Goal: Information Seeking & Learning: Learn about a topic

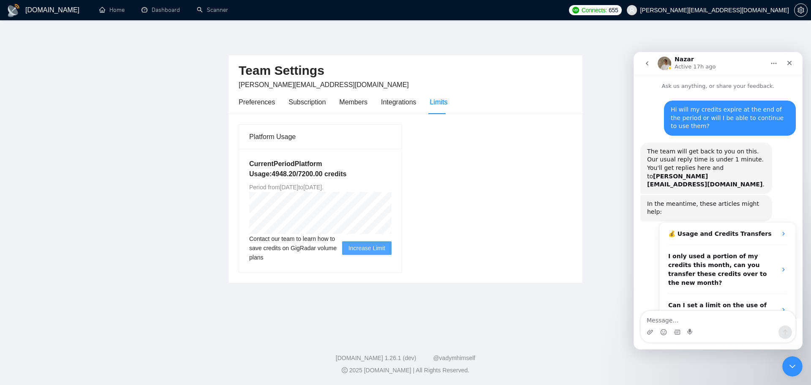
scroll to position [193, 0]
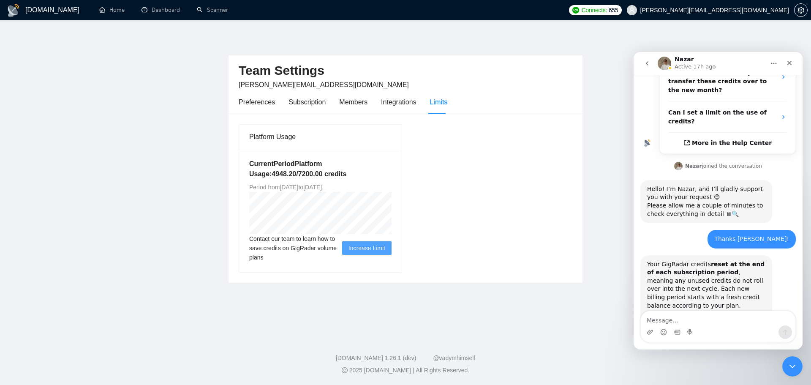
click at [672, 325] on div "Intercom messenger" at bounding box center [718, 332] width 155 height 14
click at [669, 323] on textarea "Message…" at bounding box center [718, 318] width 155 height 14
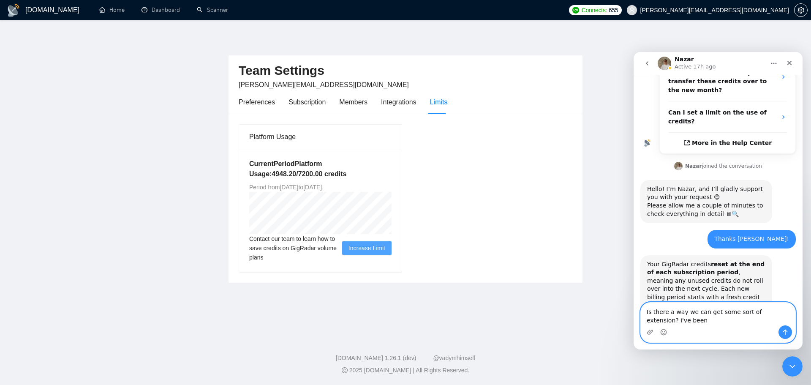
scroll to position [201, 0]
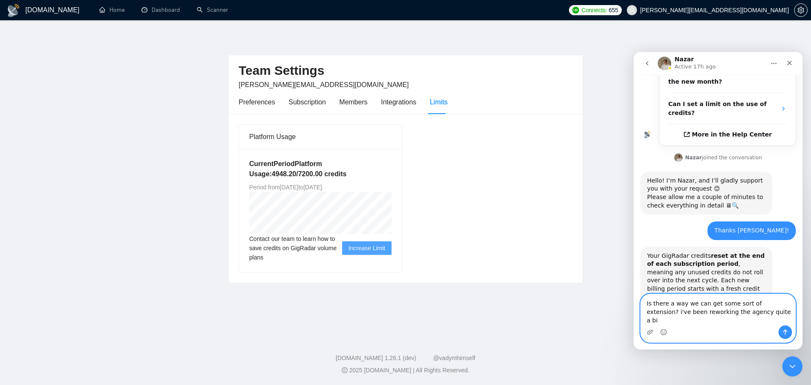
type textarea "Is there a way we can get some sort of extension? i've been reworking the agenc…"
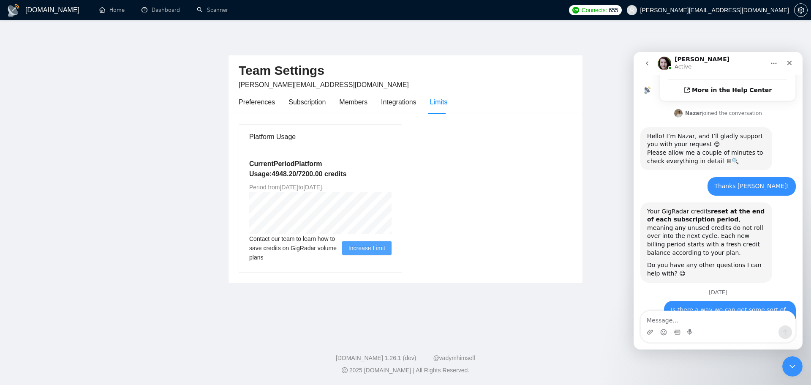
scroll to position [343, 0]
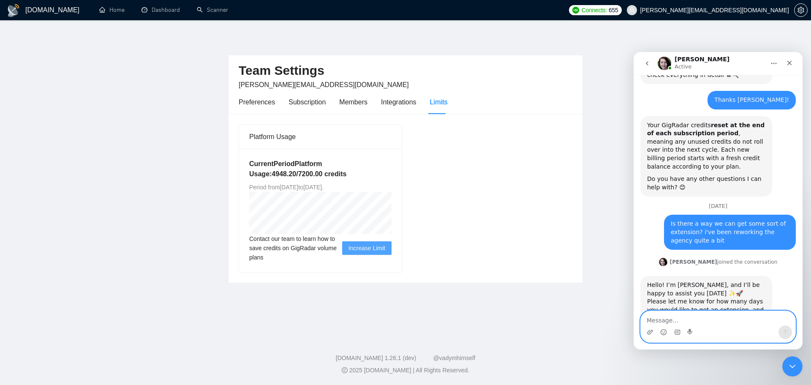
click at [693, 320] on textarea "Message…" at bounding box center [718, 318] width 155 height 14
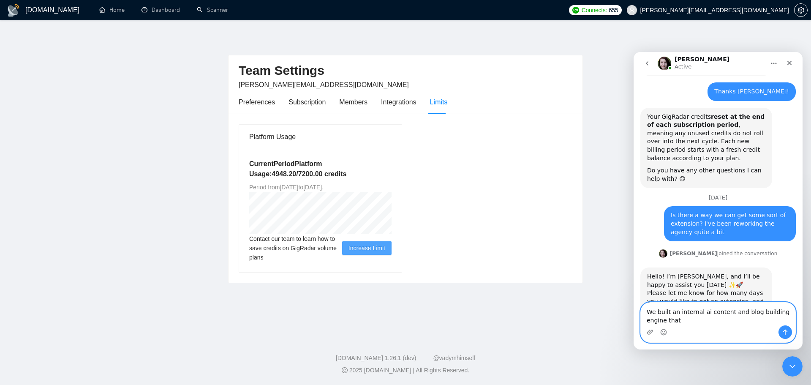
click at [705, 319] on textarea "We built an internal ai content and blog building engine that" at bounding box center [718, 314] width 155 height 23
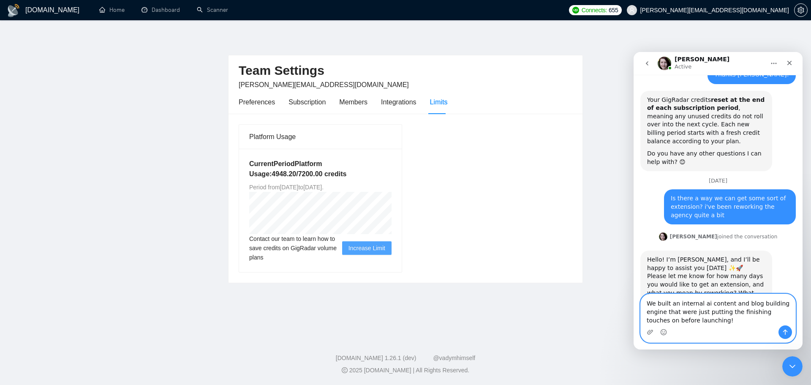
scroll to position [377, 0]
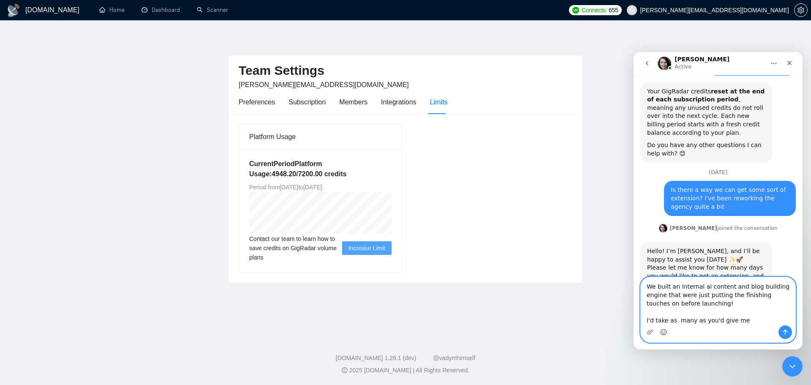
type textarea "We built an internal ai content and blog building engine that were just putting…"
click at [665, 331] on icon "Emoji picker" at bounding box center [664, 331] width 3 height 1
click at [787, 331] on icon "Send a message…" at bounding box center [786, 332] width 5 height 5
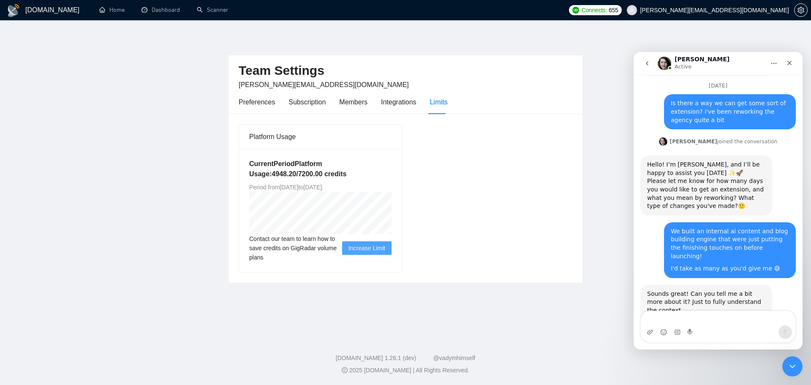
scroll to position [467, 0]
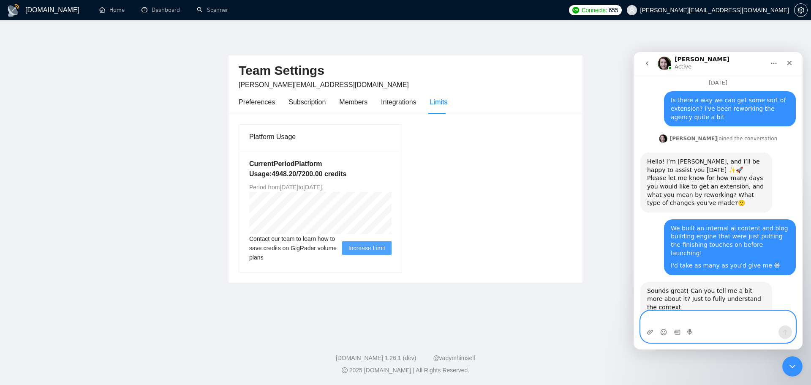
click at [667, 325] on textarea "Message…" at bounding box center [718, 318] width 155 height 14
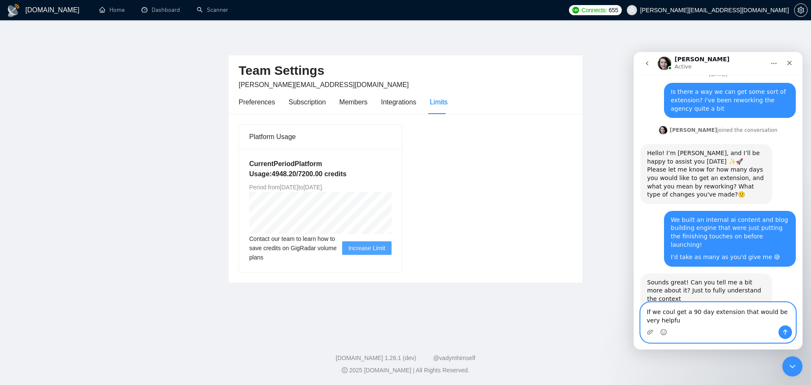
type textarea "If we coul get a 90 day extension that would be very helpful"
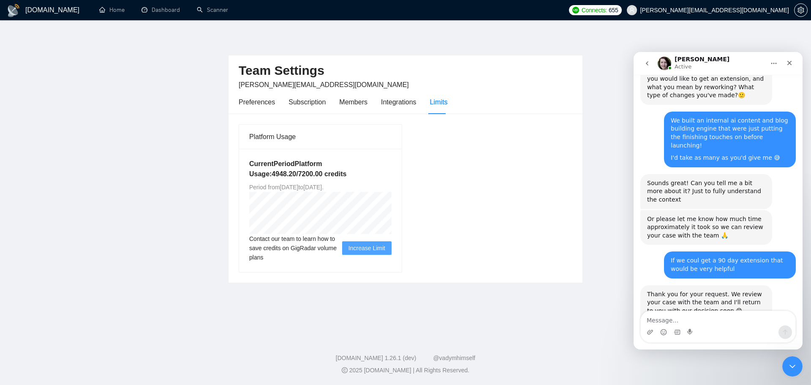
scroll to position [632, 0]
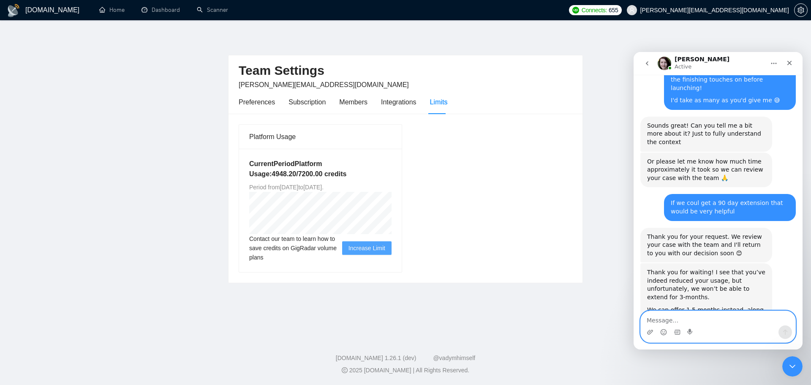
drag, startPoint x: 697, startPoint y: 315, endPoint x: 695, endPoint y: 310, distance: 5.3
click at [697, 315] on textarea "Message…" at bounding box center [718, 318] width 155 height 14
type textarea "Thats great!! thank you so muchj i really appreciate it"
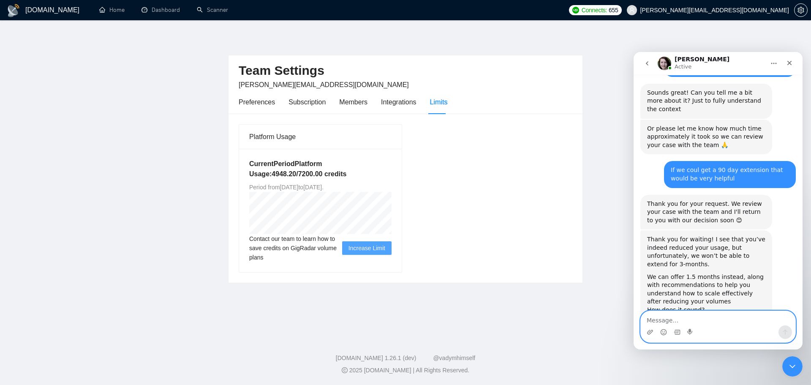
scroll to position [665, 0]
type textarea "oio"
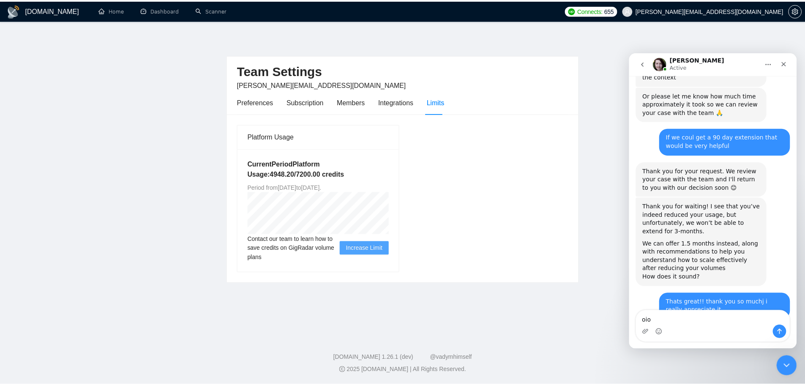
scroll to position [715, 0]
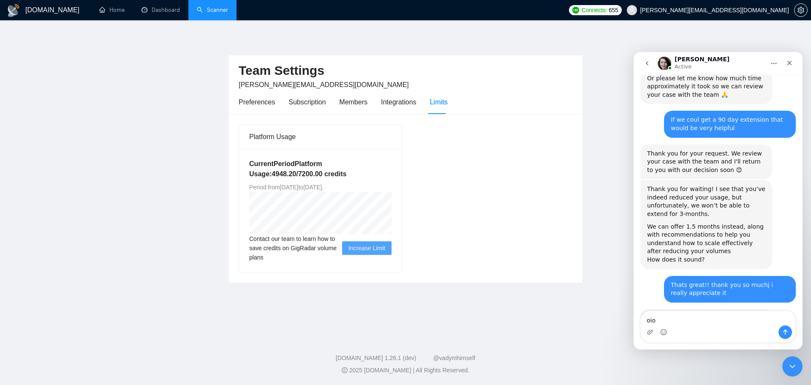
click at [212, 6] on link "Scanner" at bounding box center [212, 9] width 31 height 7
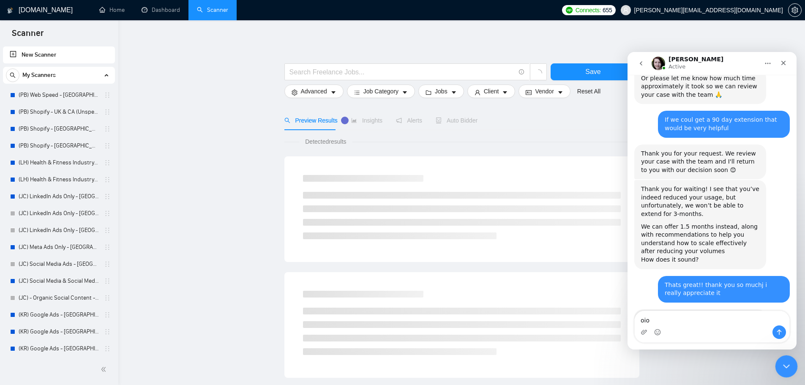
click at [784, 367] on icon "Close Intercom Messenger" at bounding box center [785, 365] width 10 height 10
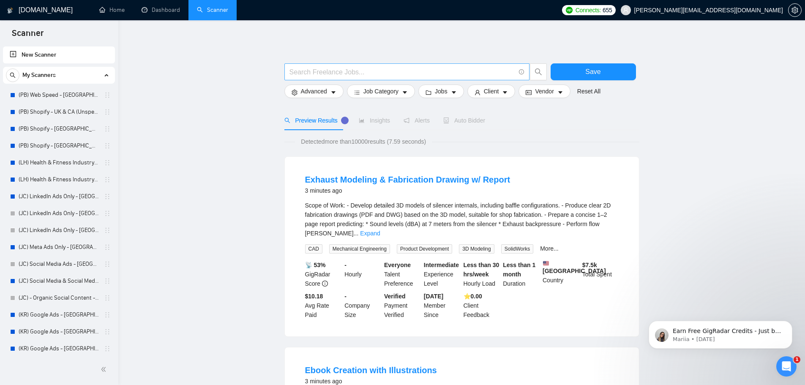
click at [317, 69] on input "text" at bounding box center [403, 72] width 226 height 11
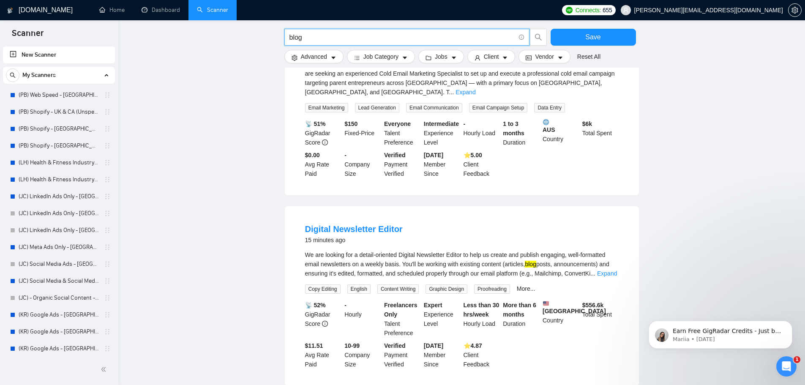
scroll to position [169, 0]
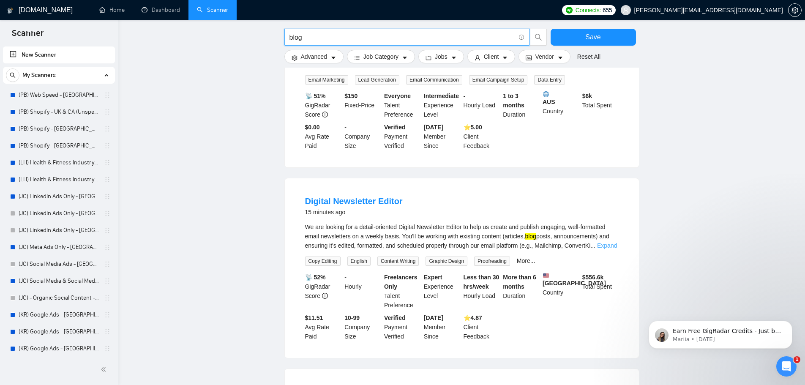
click at [604, 242] on link "Expand" at bounding box center [607, 245] width 20 height 7
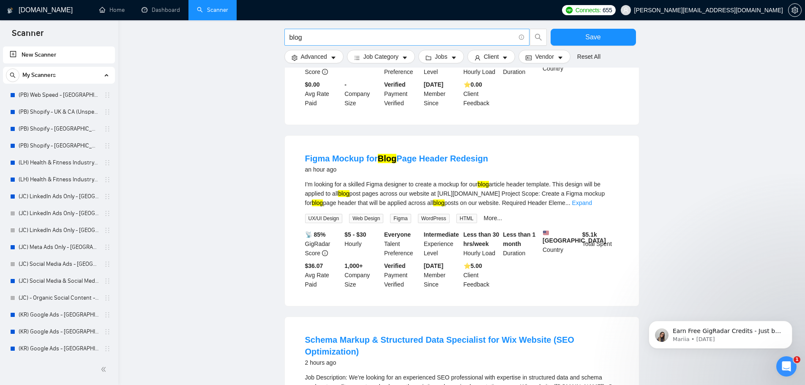
scroll to position [676, 0]
click at [382, 38] on input "blog" at bounding box center [403, 37] width 226 height 11
type input ""blog content""
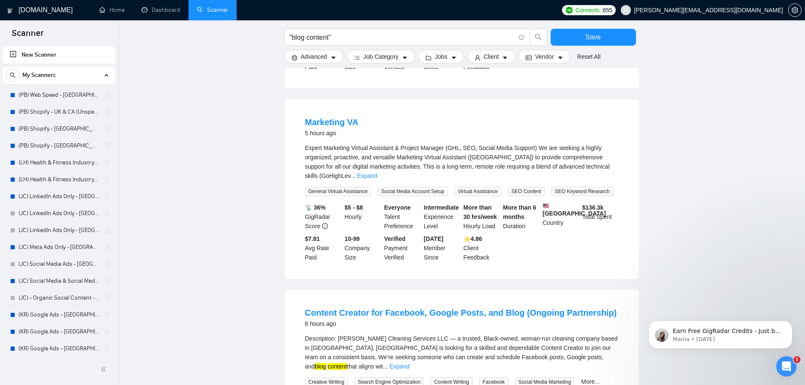
scroll to position [592, 0]
click at [377, 173] on link "Expand" at bounding box center [367, 176] width 20 height 7
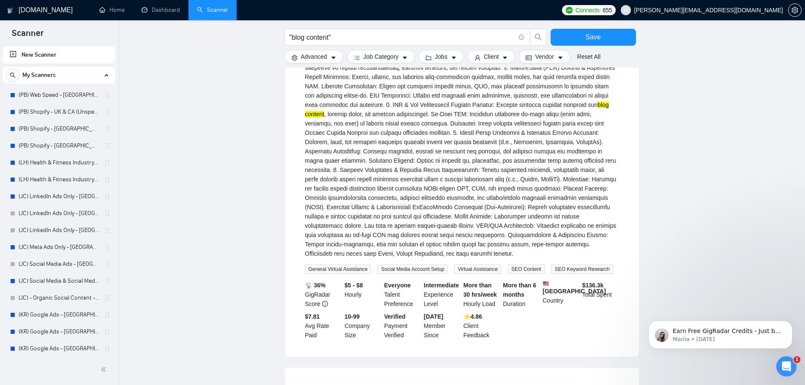
scroll to position [634, 0]
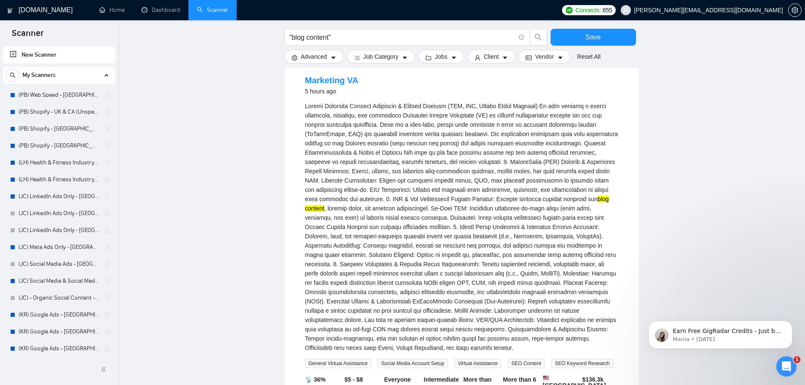
click at [206, 133] on main ""blog content" Save Advanced Job Category Jobs Client Vendor Reset All Preview …" at bounding box center [462, 31] width 660 height 1262
click at [115, 14] on link "Home" at bounding box center [111, 9] width 25 height 7
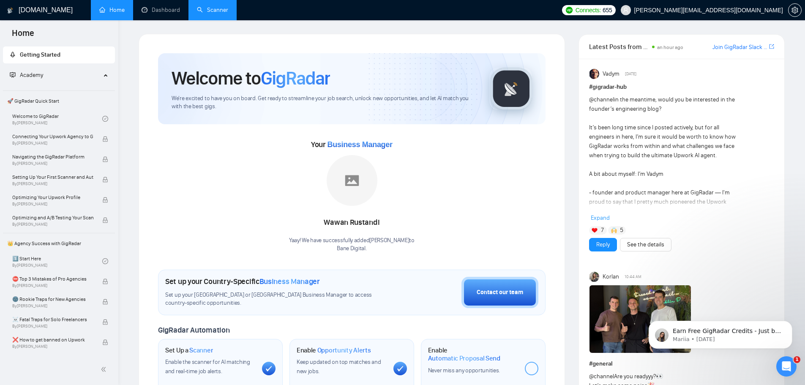
click at [64, 69] on span "Academy" at bounding box center [55, 75] width 91 height 17
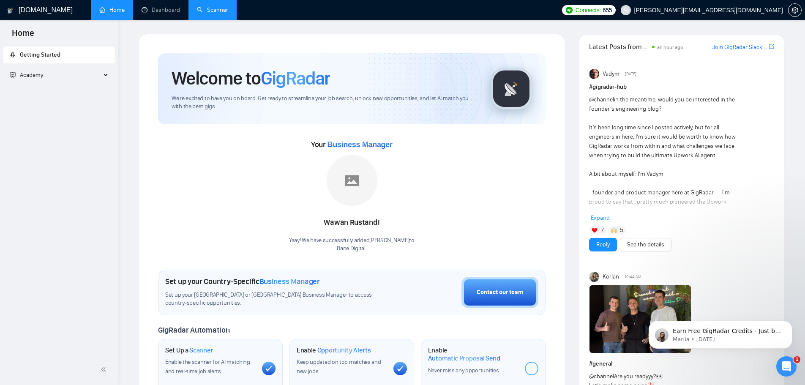
click at [61, 77] on span "Academy" at bounding box center [55, 75] width 91 height 17
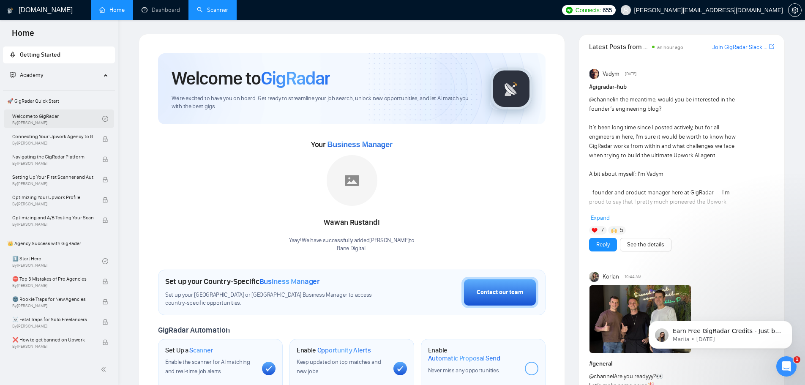
click at [55, 122] on link "Welcome to GigRadar By [PERSON_NAME]" at bounding box center [57, 118] width 90 height 19
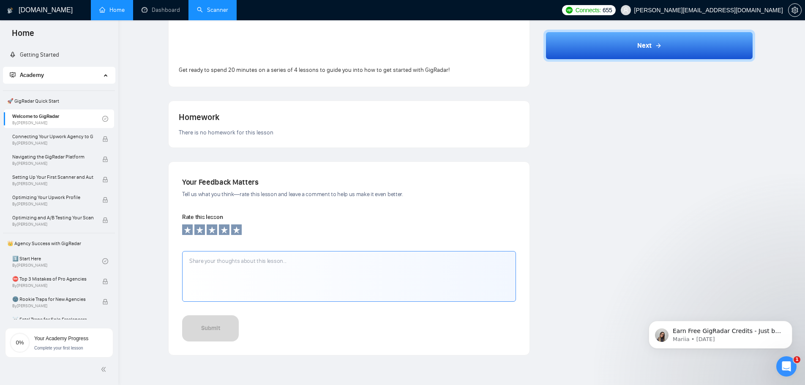
click at [107, 13] on link "Home" at bounding box center [111, 9] width 25 height 7
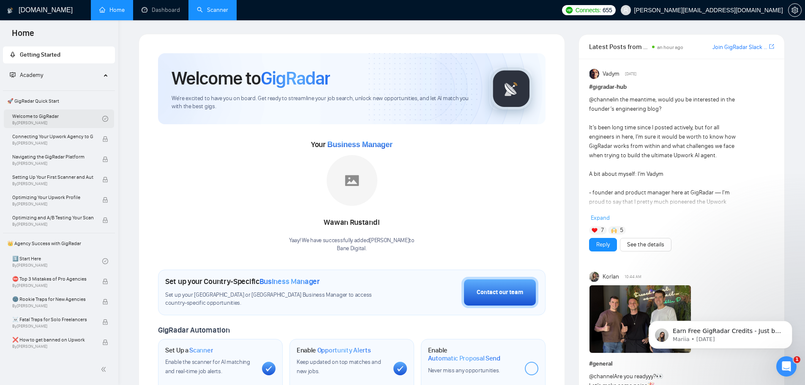
click at [82, 125] on link "Welcome to GigRadar By [PERSON_NAME]" at bounding box center [57, 118] width 90 height 19
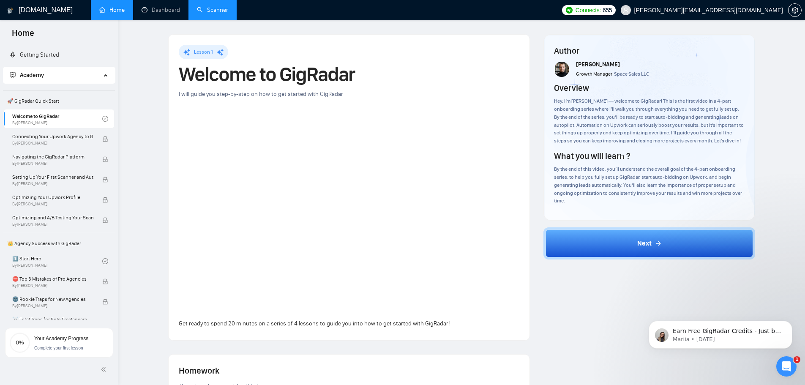
scroll to position [211, 0]
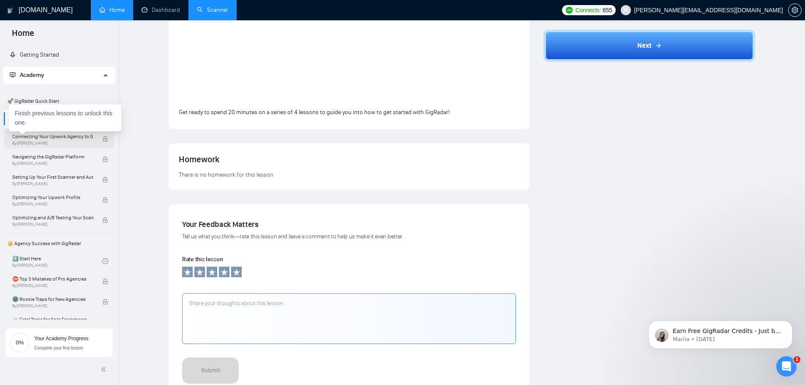
click at [47, 139] on span "Connecting Your Upwork Agency to GigRadar" at bounding box center [52, 136] width 81 height 8
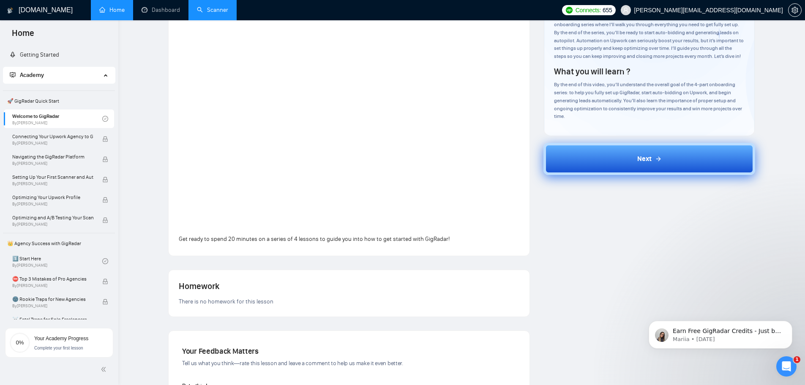
click at [616, 148] on button "Next" at bounding box center [650, 159] width 212 height 32
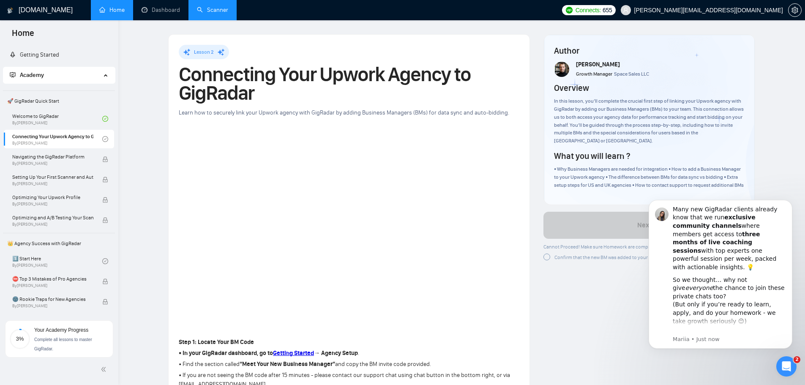
click at [546, 258] on div at bounding box center [547, 257] width 7 height 7
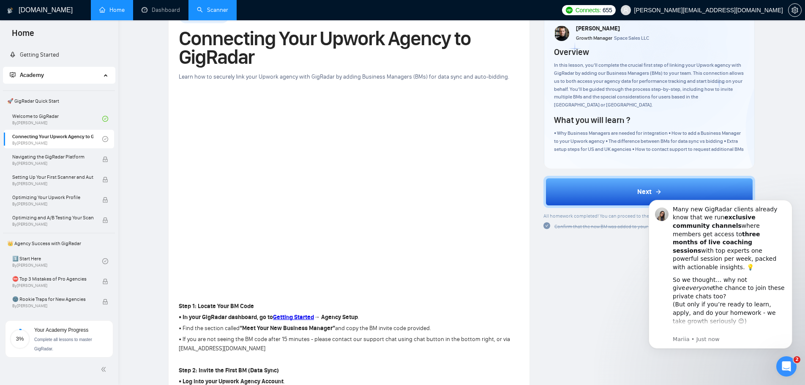
scroll to position [85, 0]
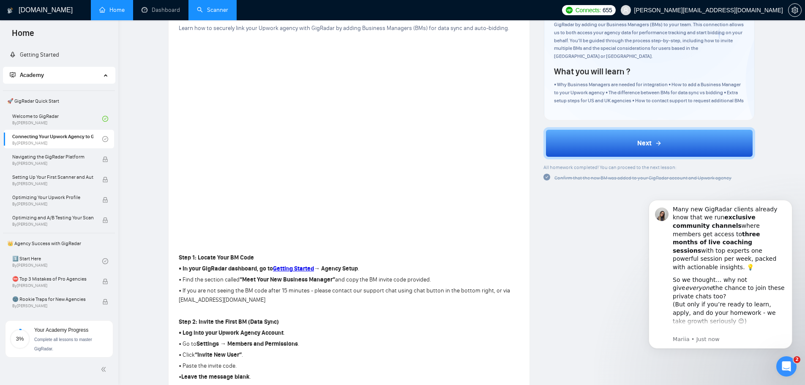
click at [548, 178] on icon "check-circle" at bounding box center [547, 177] width 7 height 7
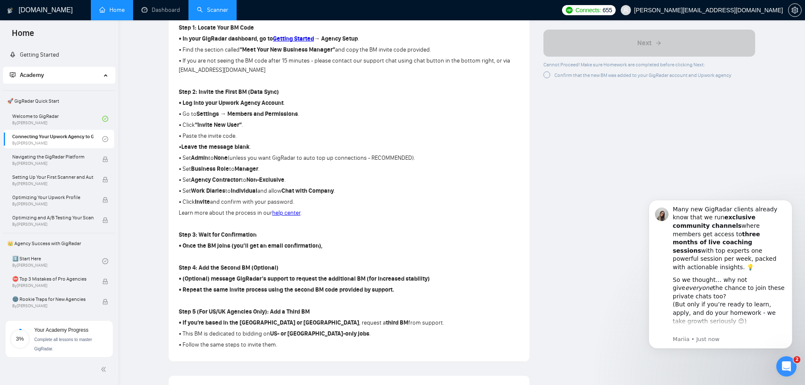
scroll to position [380, 0]
